Goal: Information Seeking & Learning: Check status

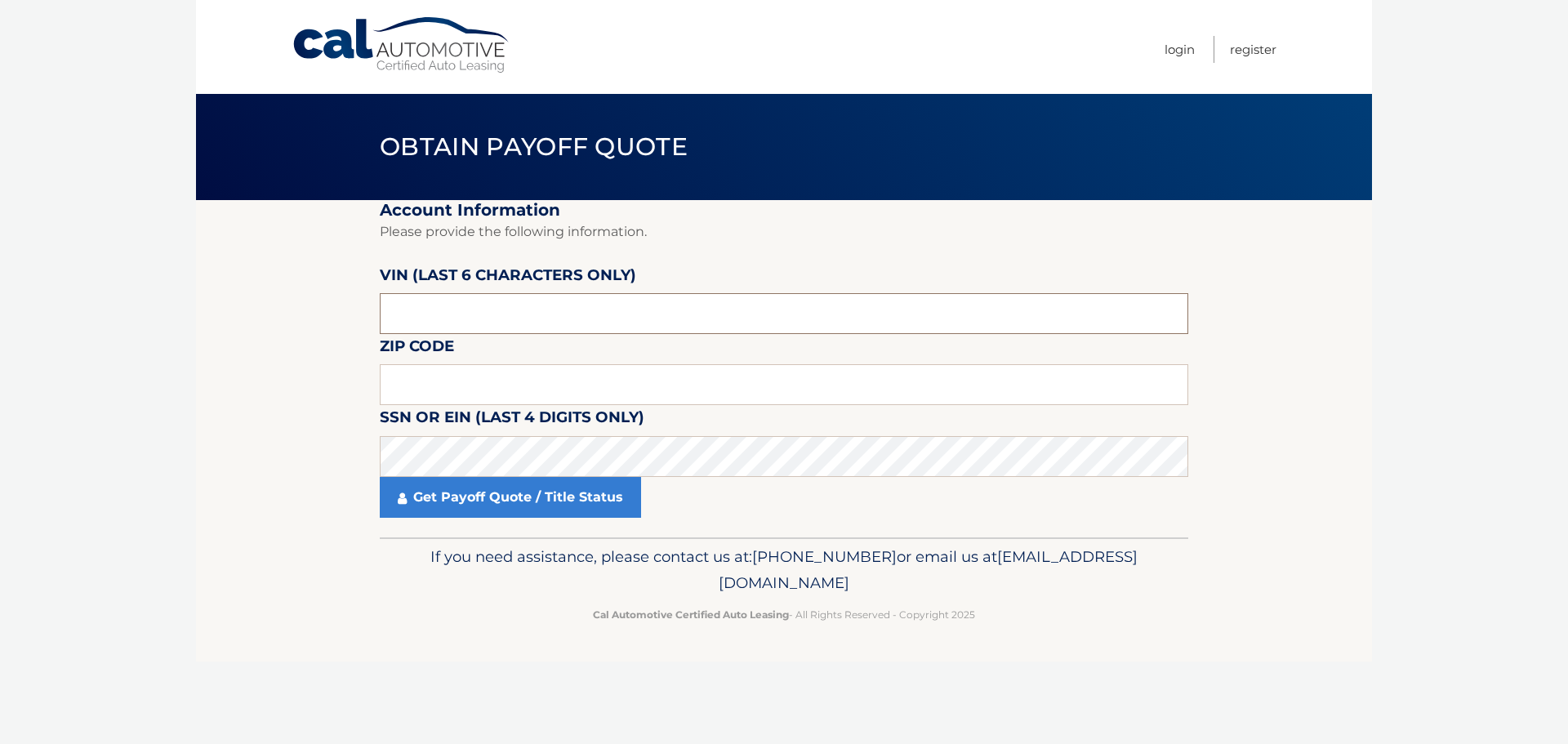
click at [425, 304] on input "text" at bounding box center [784, 314] width 808 height 41
drag, startPoint x: 461, startPoint y: 321, endPoint x: 290, endPoint y: 310, distance: 171.4
click at [293, 310] on section "Account Information Please provide the following information. [PERSON_NAME] (la…" at bounding box center [784, 369] width 1176 height 338
click at [342, 334] on section "Account Information Please provide the following information. [PERSON_NAME] (la…" at bounding box center [784, 369] width 1176 height 338
click at [494, 318] on input "text" at bounding box center [784, 314] width 808 height 41
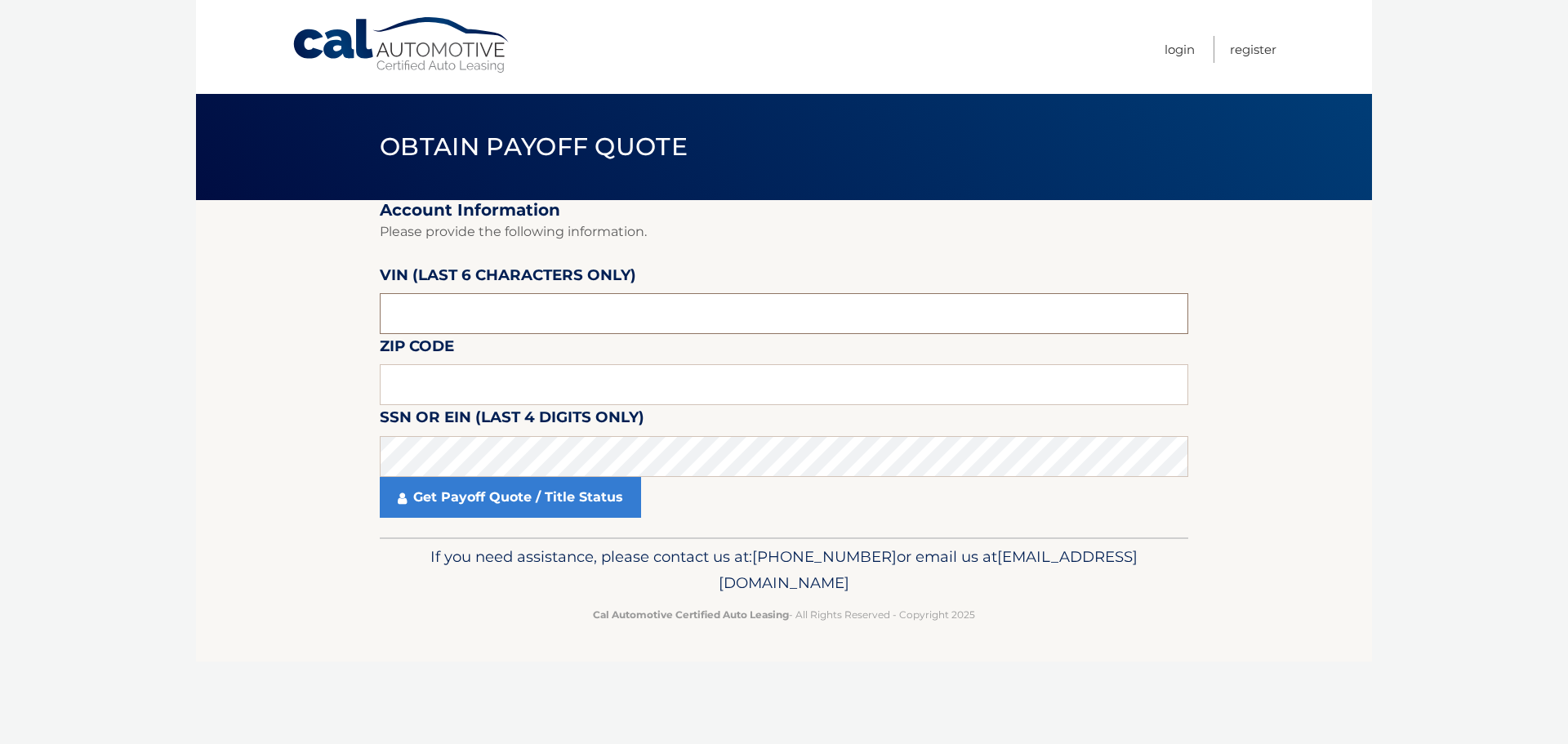
click at [574, 314] on input "text" at bounding box center [784, 314] width 808 height 41
click at [410, 370] on input "text" at bounding box center [784, 385] width 808 height 41
click at [501, 384] on input "text" at bounding box center [784, 385] width 808 height 41
type input "34772"
click at [503, 353] on fieldset "Account Information Please provide the following information. [PERSON_NAME] (la…" at bounding box center [784, 369] width 808 height 338
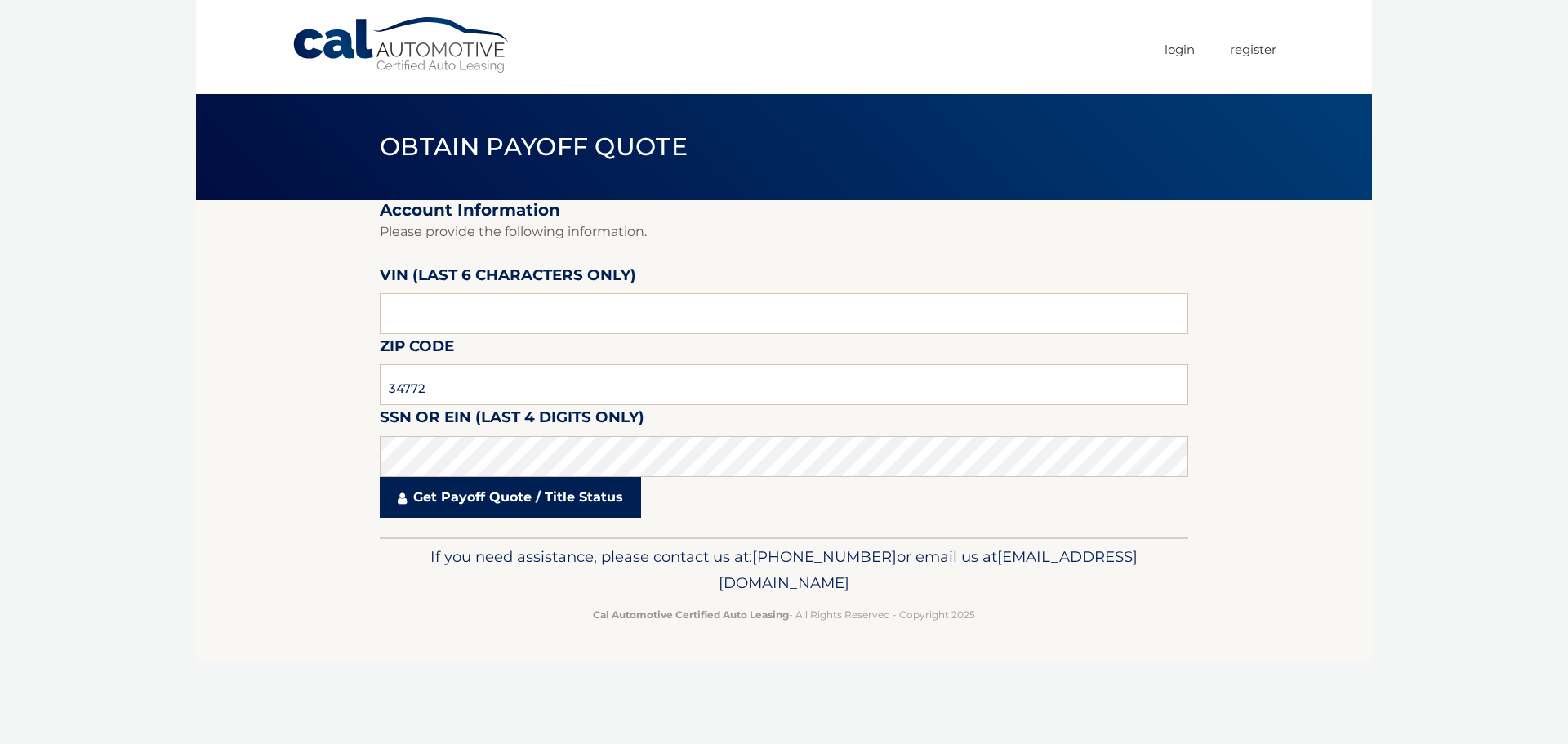
click at [525, 497] on link "Get Payoff Quote / Title Status" at bounding box center [510, 497] width 261 height 41
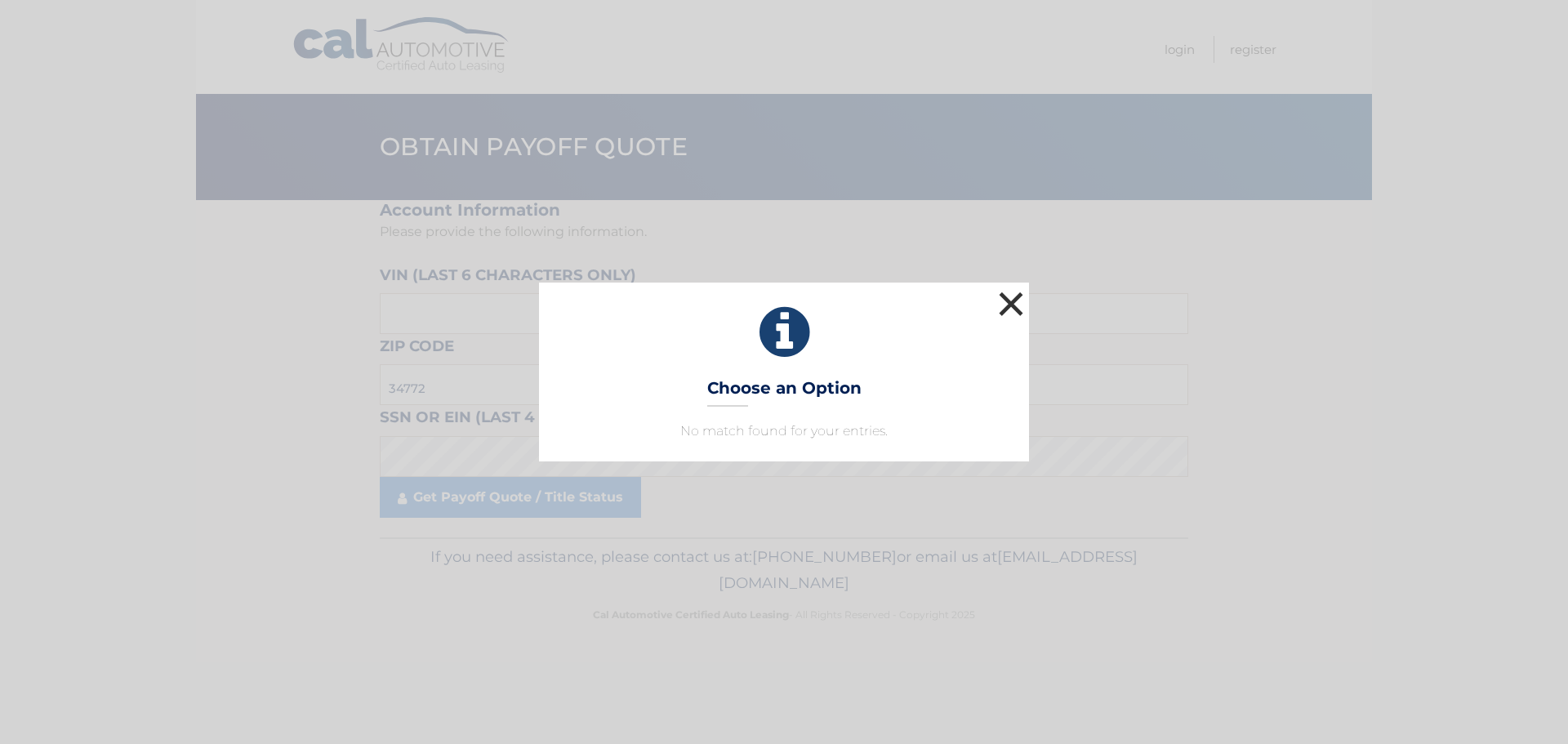
click at [1020, 303] on button "×" at bounding box center [1010, 303] width 33 height 33
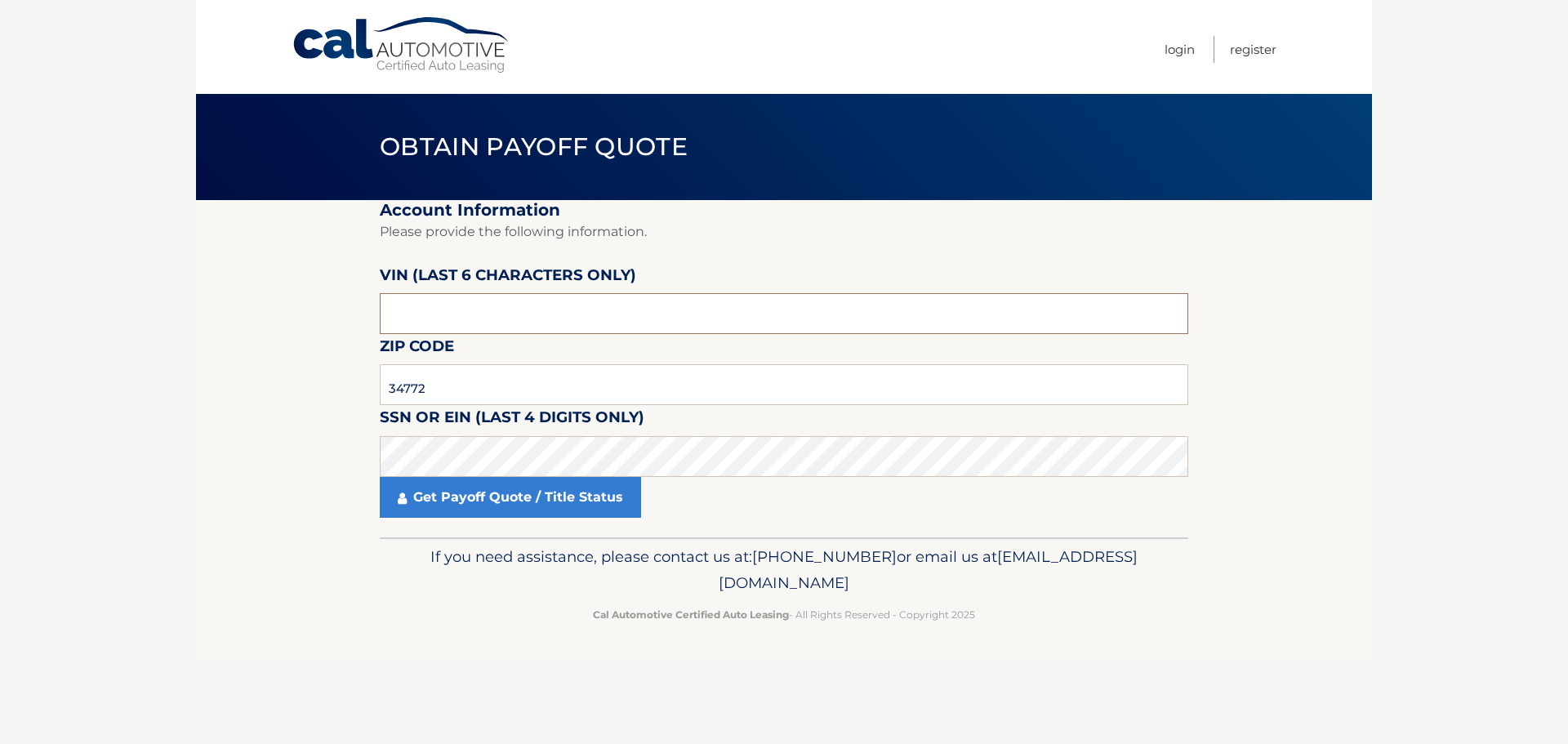
drag, startPoint x: 469, startPoint y: 322, endPoint x: 308, endPoint y: 317, distance: 161.1
click at [291, 317] on section "Account Information Please provide the following information. [PERSON_NAME] (la…" at bounding box center [784, 369] width 1176 height 338
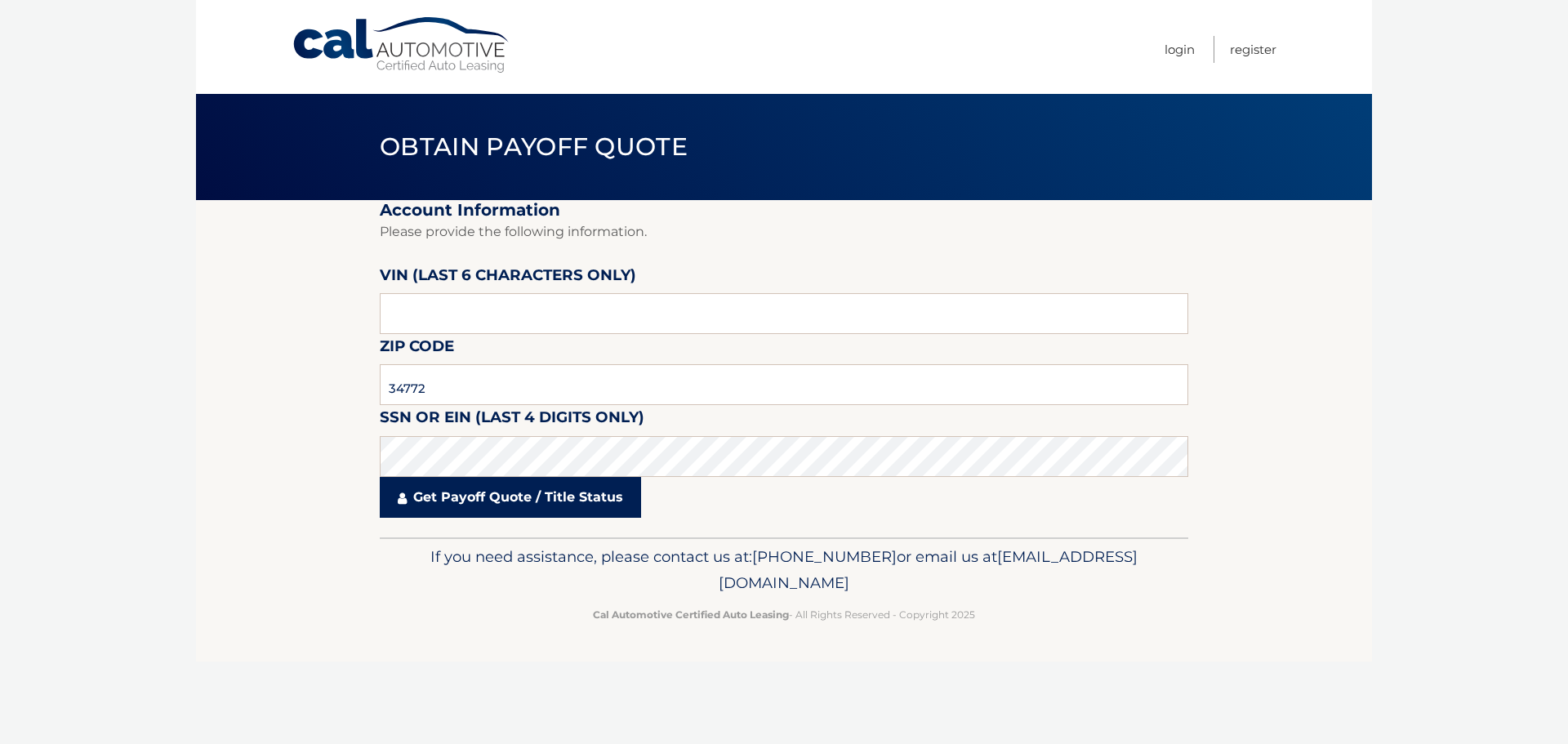
click at [489, 500] on link "Get Payoff Quote / Title Status" at bounding box center [510, 497] width 261 height 41
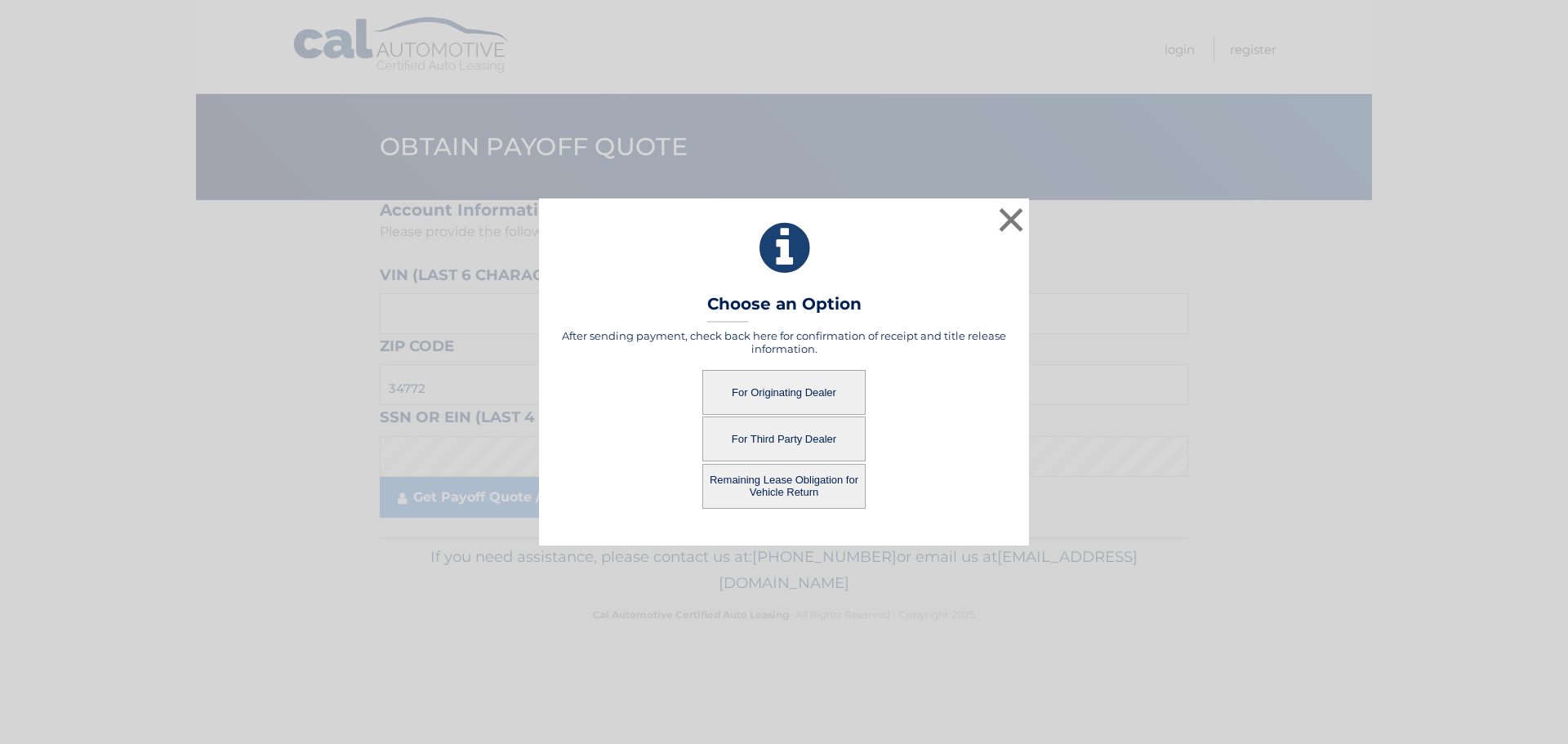
click at [814, 489] on button "Remaining Lease Obligation for Vehicle Return" at bounding box center [784, 486] width 163 height 45
click at [742, 482] on button "Remaining Lease Obligation for Vehicle Return" at bounding box center [784, 486] width 163 height 45
click at [794, 485] on button "Remaining Lease Obligation for Vehicle Return" at bounding box center [784, 486] width 163 height 45
click at [795, 452] on button "For Third Party Dealer" at bounding box center [784, 439] width 163 height 45
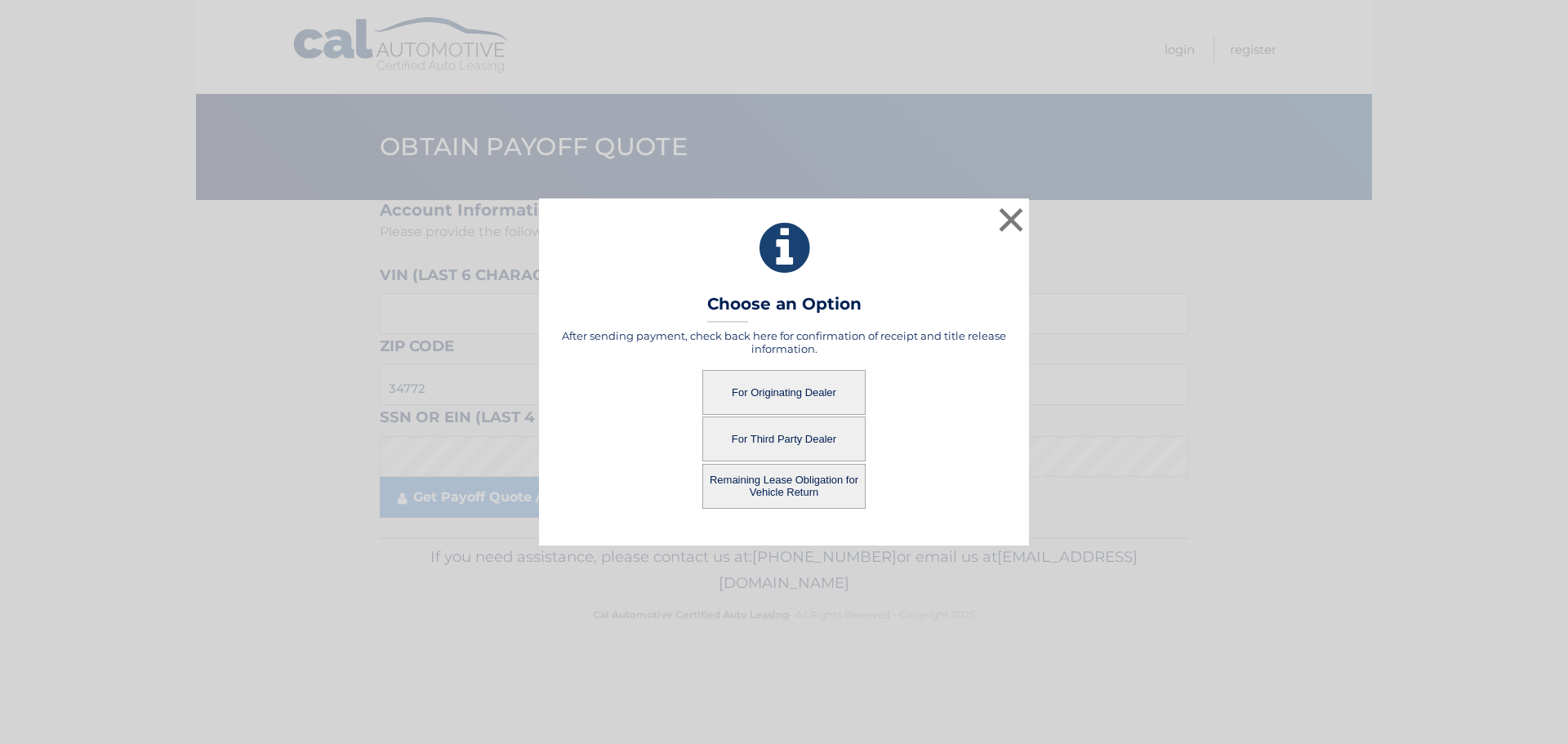
click at [813, 373] on button "For Originating Dealer" at bounding box center [784, 392] width 163 height 45
click at [785, 486] on button "Remaining Lease Obligation for Vehicle Return" at bounding box center [784, 486] width 163 height 45
click at [1013, 220] on button "×" at bounding box center [1010, 219] width 33 height 33
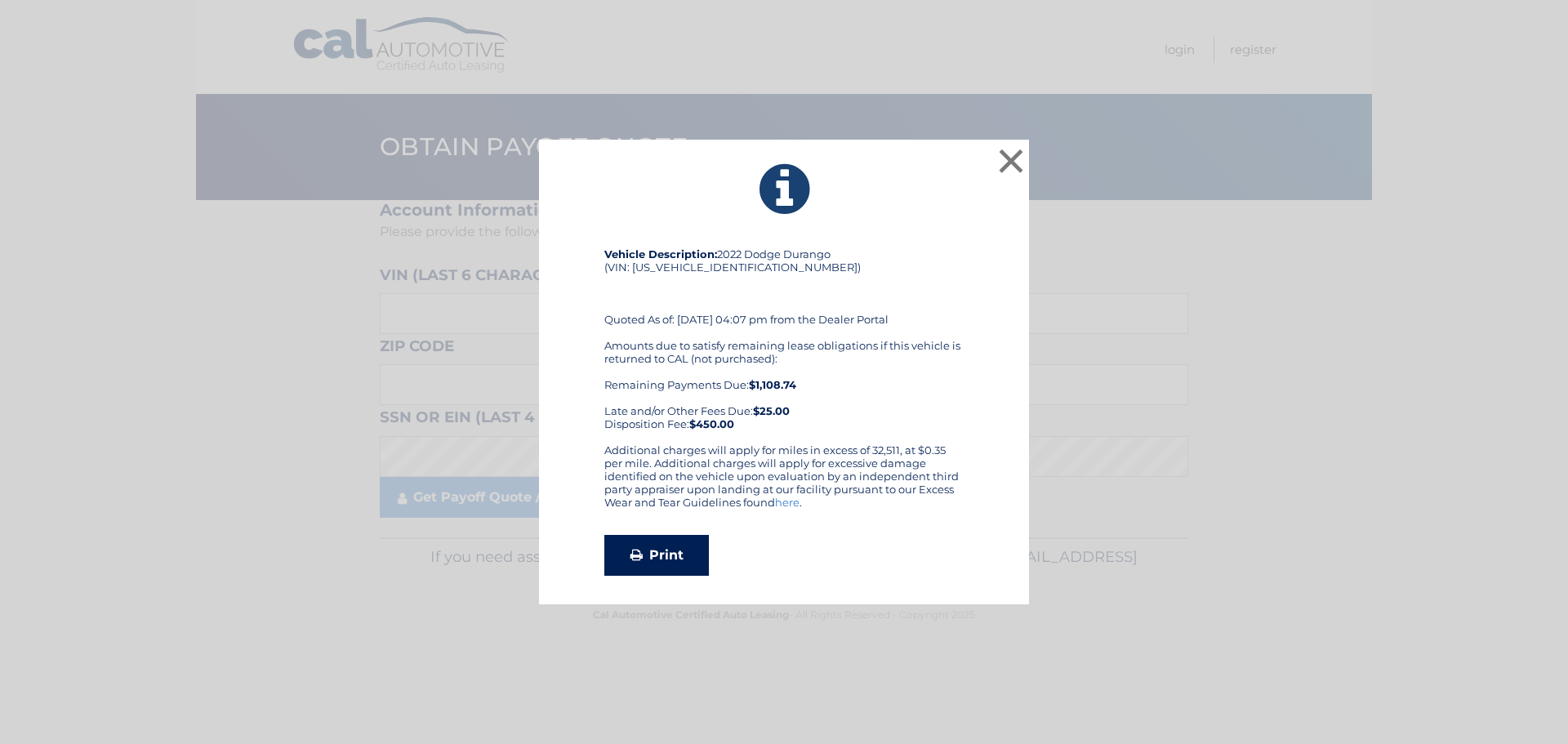
click at [655, 553] on link "Print" at bounding box center [657, 556] width 105 height 41
